Goal: Information Seeking & Learning: Learn about a topic

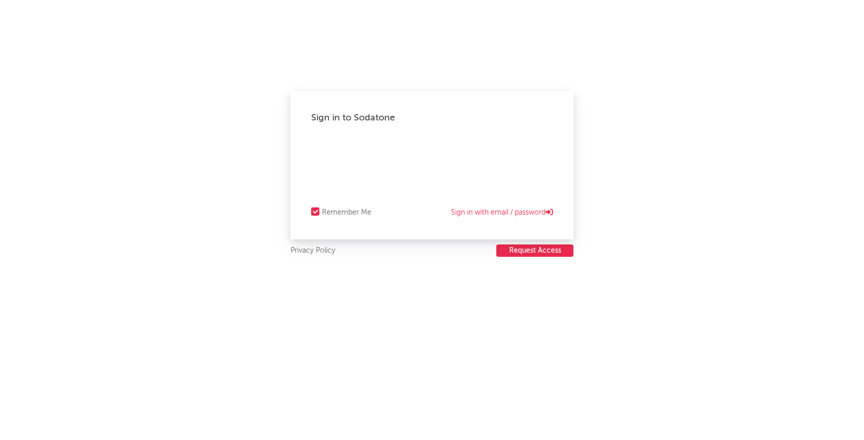
select select "recorded_music"
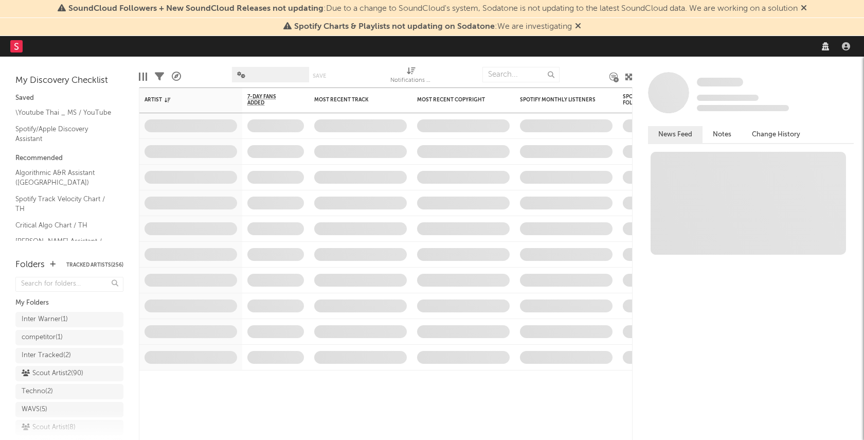
select select "recorded_music"
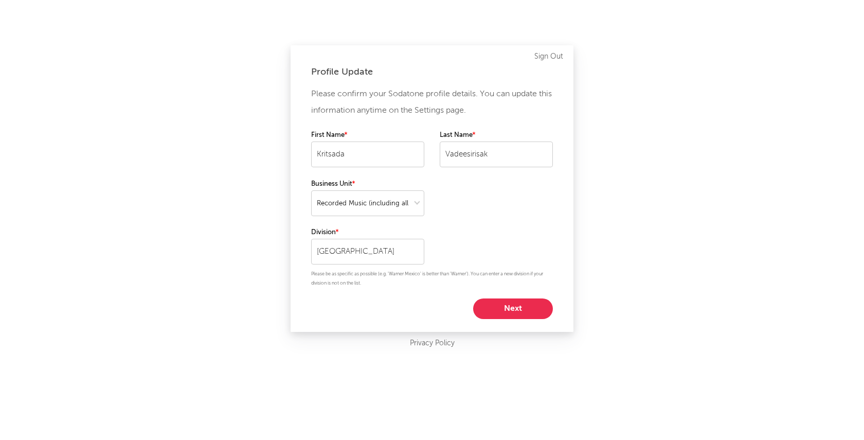
click at [524, 307] on button "Next" at bounding box center [513, 308] width 80 height 21
select select "director_vp"
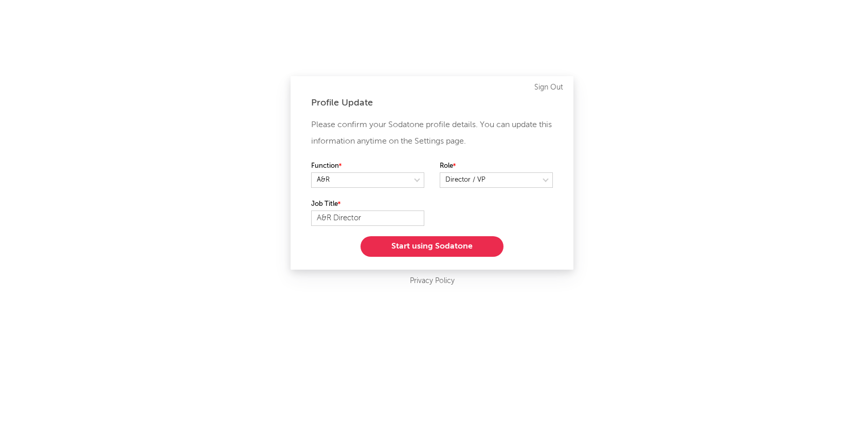
click at [449, 245] on button "Start using Sodatone" at bounding box center [431, 246] width 143 height 21
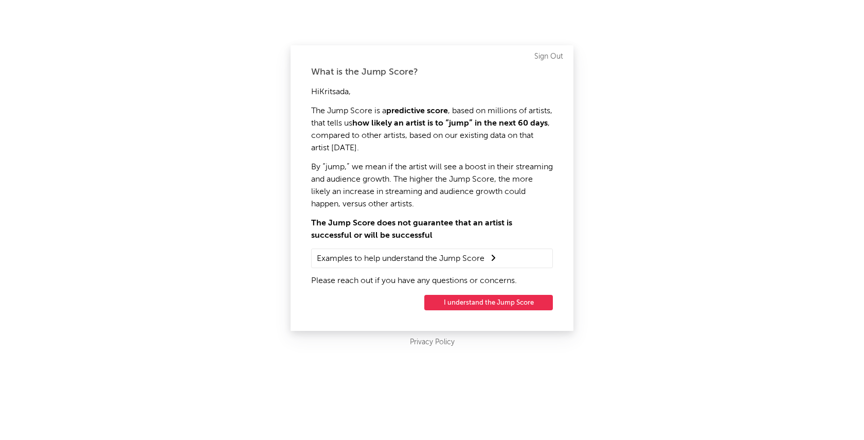
click at [449, 245] on div "Hi [PERSON_NAME] , The Jump Score is a predictive score , based on millions of …" at bounding box center [432, 186] width 242 height 201
click at [741, 167] on div "What is the Jump Score? Hi [PERSON_NAME] , The Jump Score is a predictive score…" at bounding box center [432, 220] width 864 height 440
click at [487, 303] on button "I understand the Jump Score" at bounding box center [488, 302] width 129 height 15
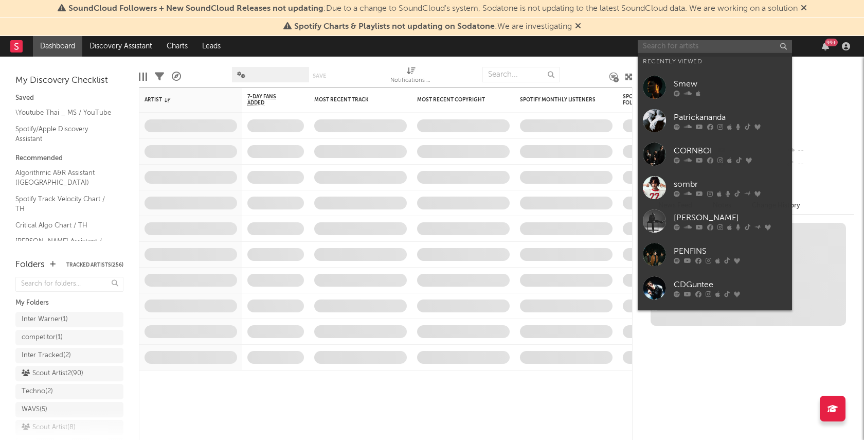
click at [672, 43] on input "text" at bounding box center [715, 46] width 154 height 13
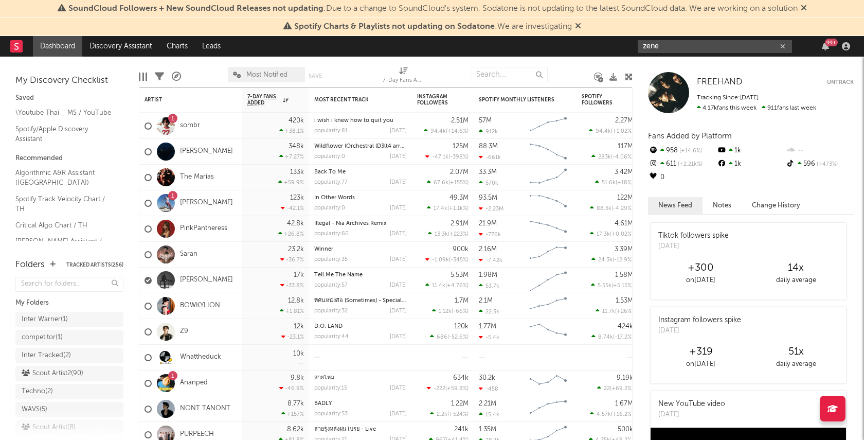
click at [681, 43] on input "zene" at bounding box center [715, 46] width 154 height 13
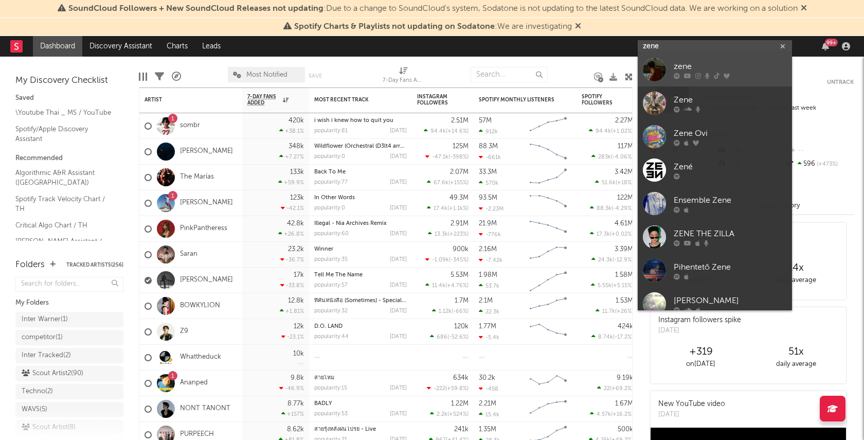
type input "zene"
click at [661, 68] on div at bounding box center [654, 69] width 23 height 23
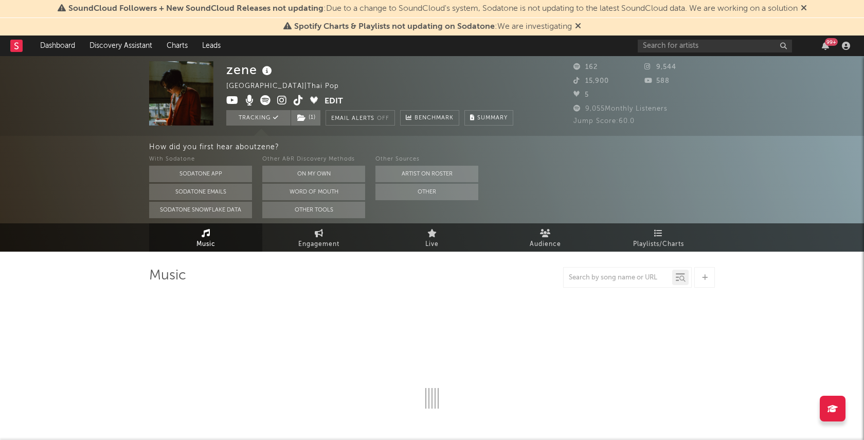
select select "6m"
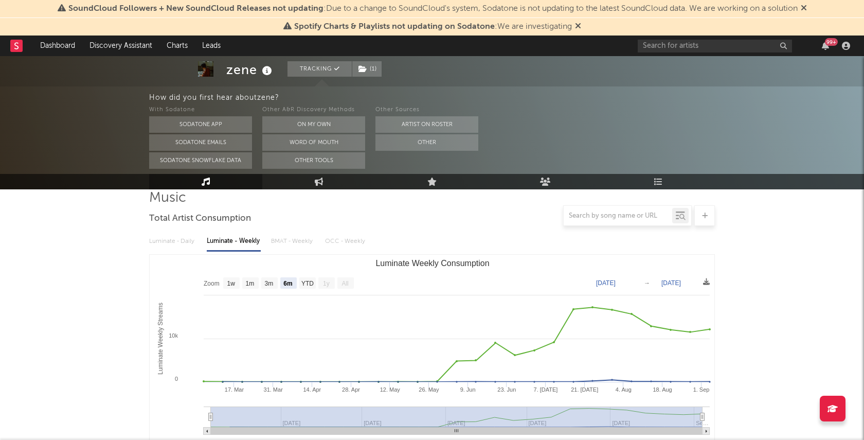
scroll to position [110, 0]
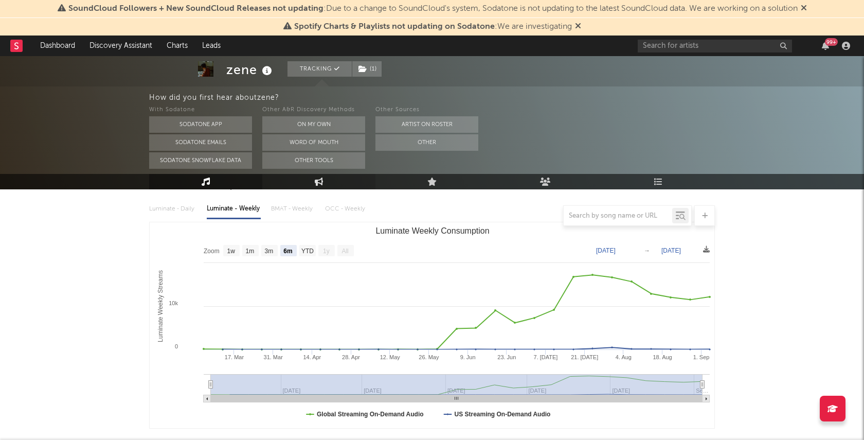
click at [315, 183] on icon at bounding box center [319, 181] width 9 height 8
select select "1w"
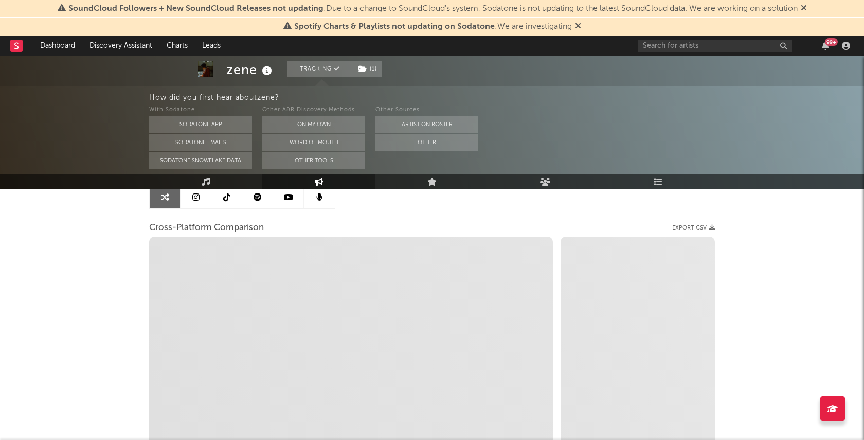
select select "1m"
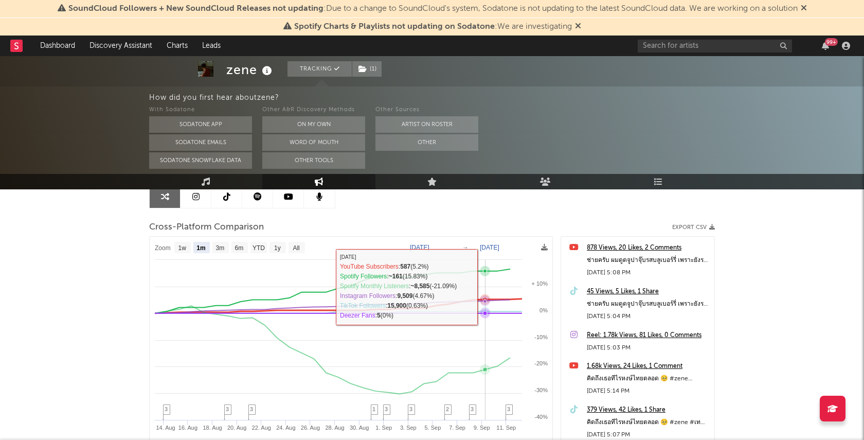
scroll to position [109, 0]
